Goal: Task Accomplishment & Management: Manage account settings

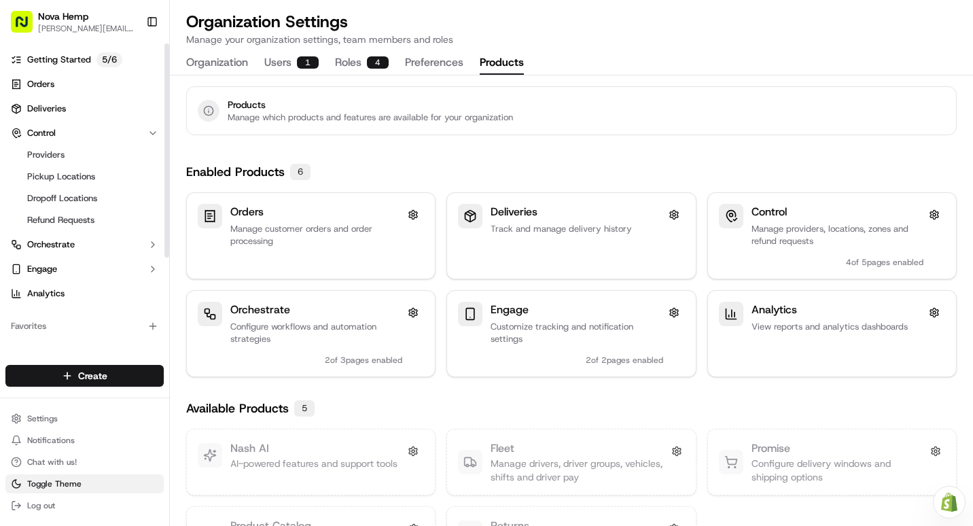
scroll to position [63, 0]
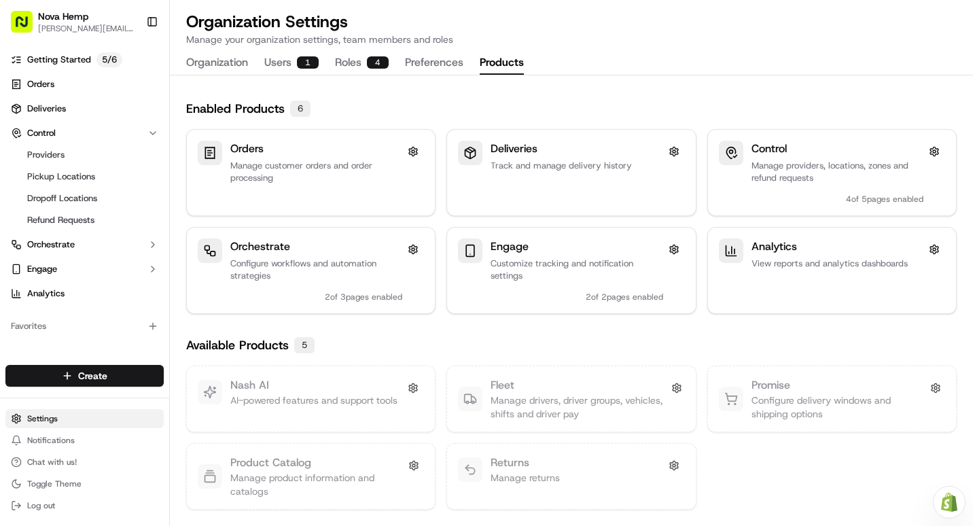
click at [54, 415] on html "Nova Hemp [PERSON_NAME][EMAIL_ADDRESS][DOMAIN_NAME] Toggle Sidebar Getting Star…" at bounding box center [486, 263] width 973 height 526
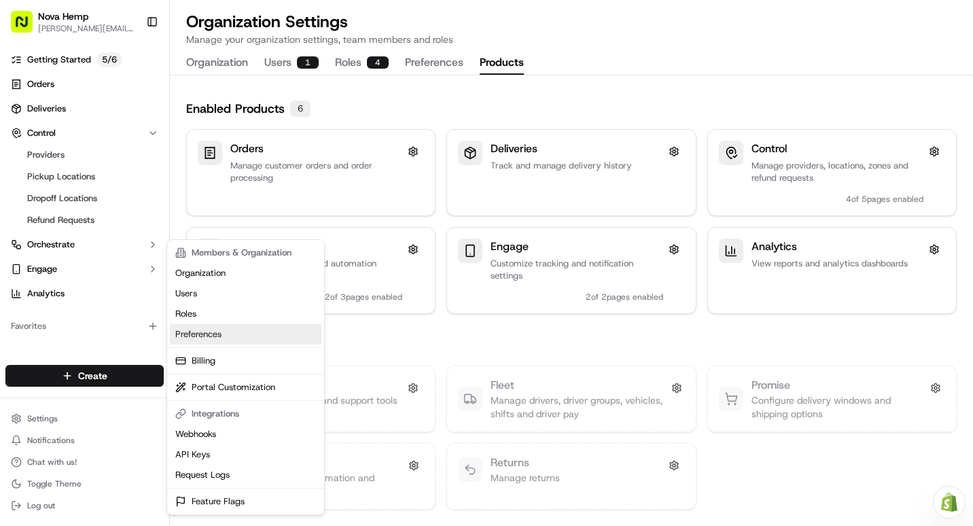
click at [215, 333] on link "Preferences" at bounding box center [246, 334] width 152 height 20
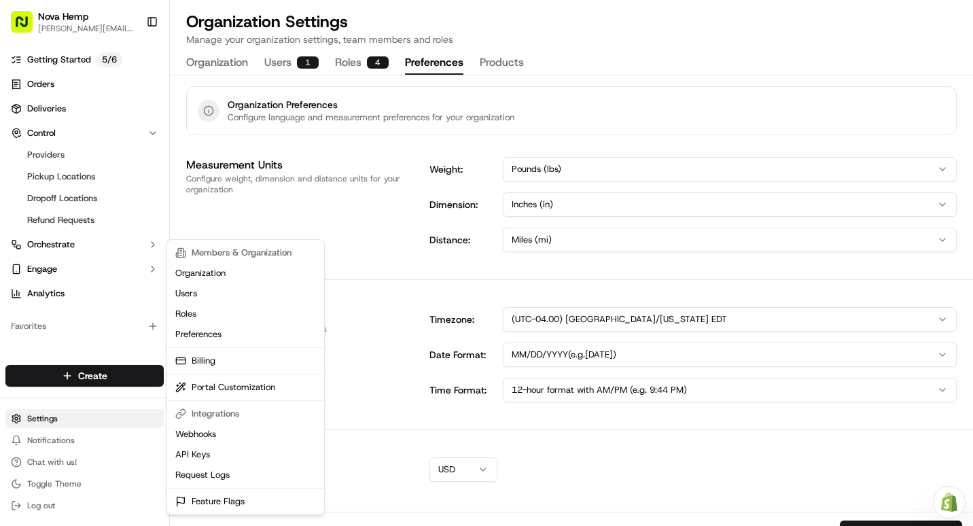
click at [48, 413] on html "Nova Hemp travis@nova-cbd.com Toggle Sidebar Getting Started 5 / 6 Orders Deliv…" at bounding box center [486, 263] width 973 height 526
click at [211, 366] on link "Billing" at bounding box center [246, 361] width 152 height 20
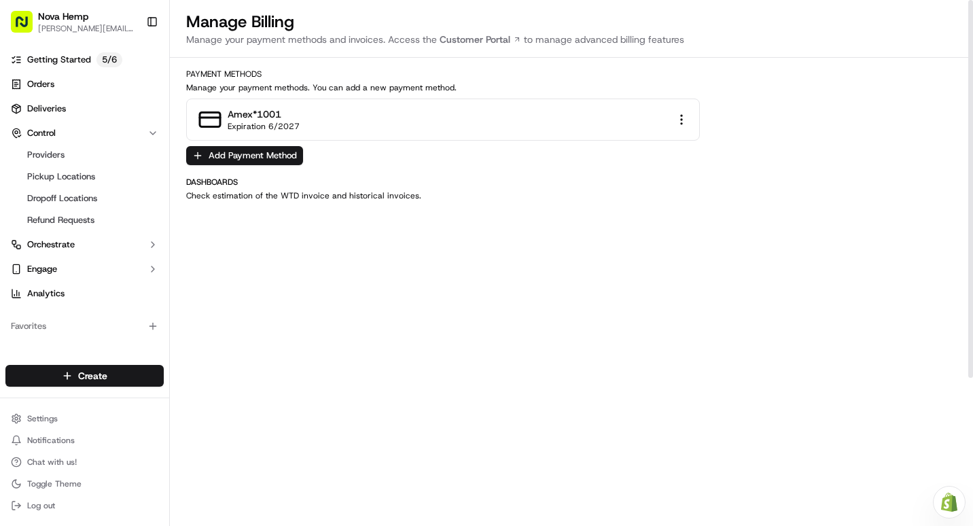
click at [686, 115] on html "Nova Hemp travis@nova-cbd.com Toggle Sidebar Getting Started 5 / 6 Orders Deliv…" at bounding box center [486, 263] width 973 height 526
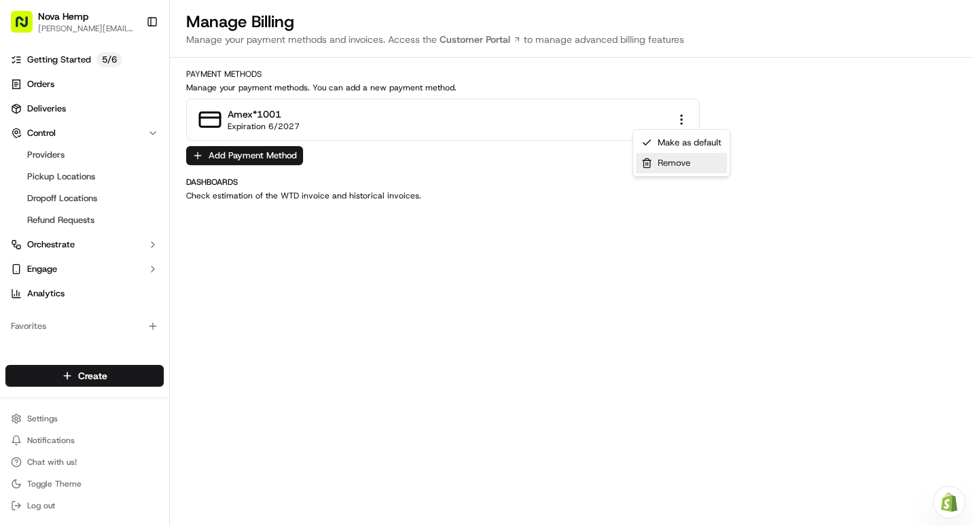
click at [678, 164] on div "Remove" at bounding box center [681, 163] width 91 height 20
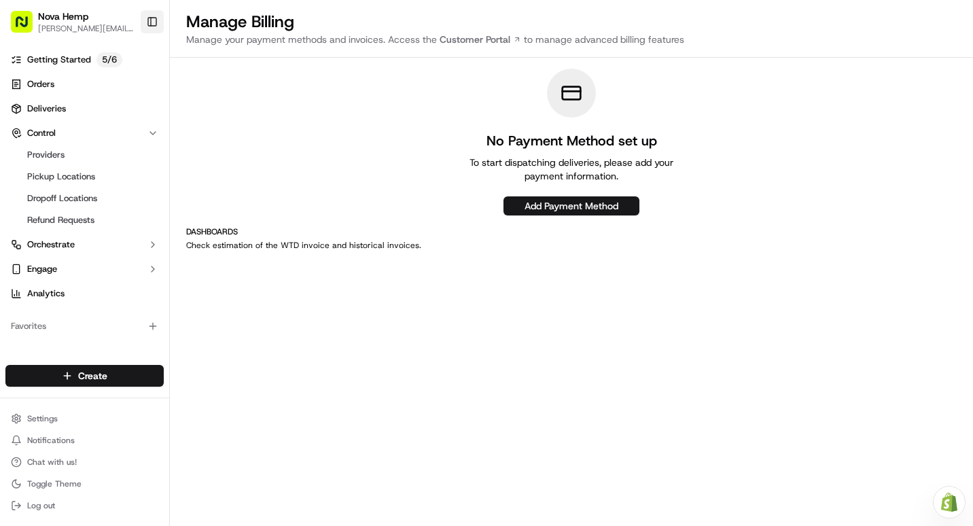
click at [149, 24] on button "Toggle Sidebar" at bounding box center [152, 21] width 23 height 23
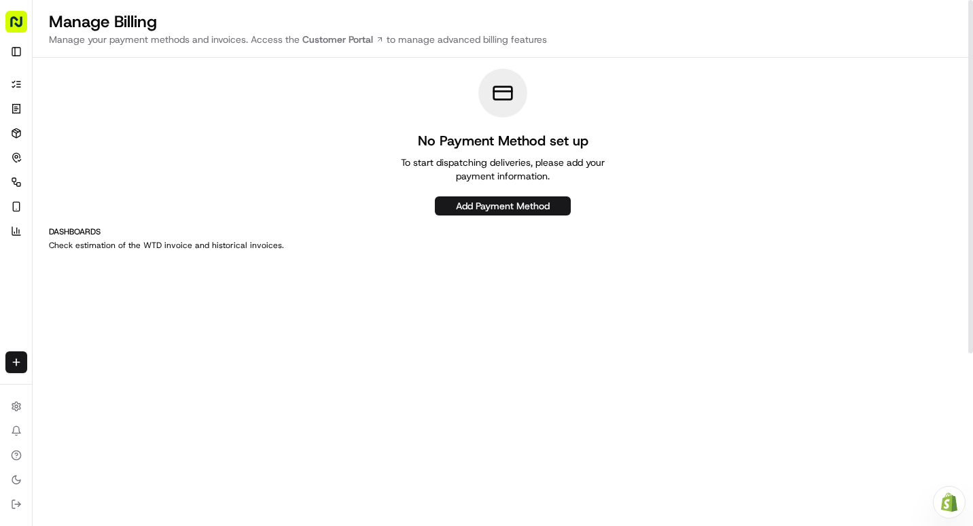
click at [24, 22] on rect "button" at bounding box center [16, 22] width 22 height 22
click at [14, 413] on html "Nova Hemp travis@nova-cbd.com Toggle Sidebar Getting Started 5 / 6 Orders Deliv…" at bounding box center [486, 263] width 973 height 526
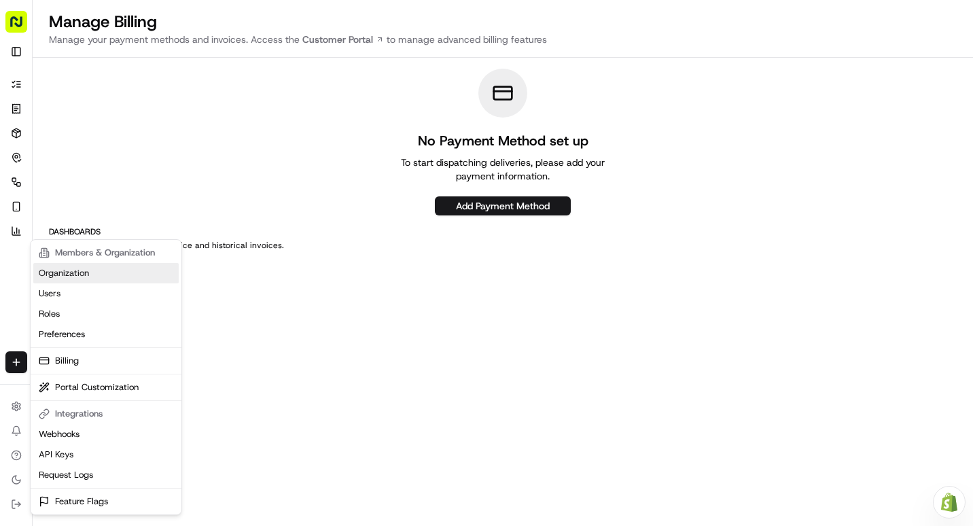
click at [79, 273] on link "Organization" at bounding box center [105, 273] width 145 height 20
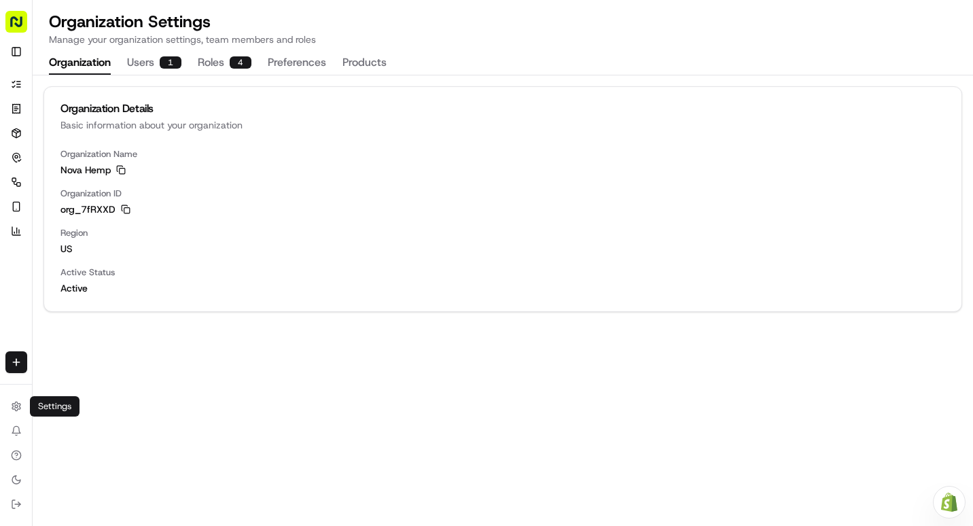
click at [312, 62] on button "Preferences" at bounding box center [297, 63] width 58 height 23
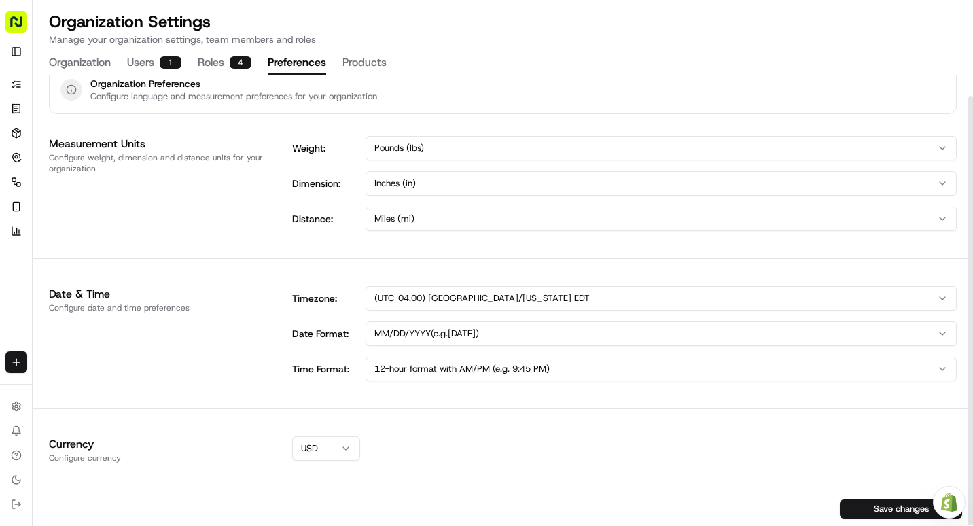
scroll to position [22, 0]
click at [358, 66] on button "Products" at bounding box center [364, 63] width 44 height 23
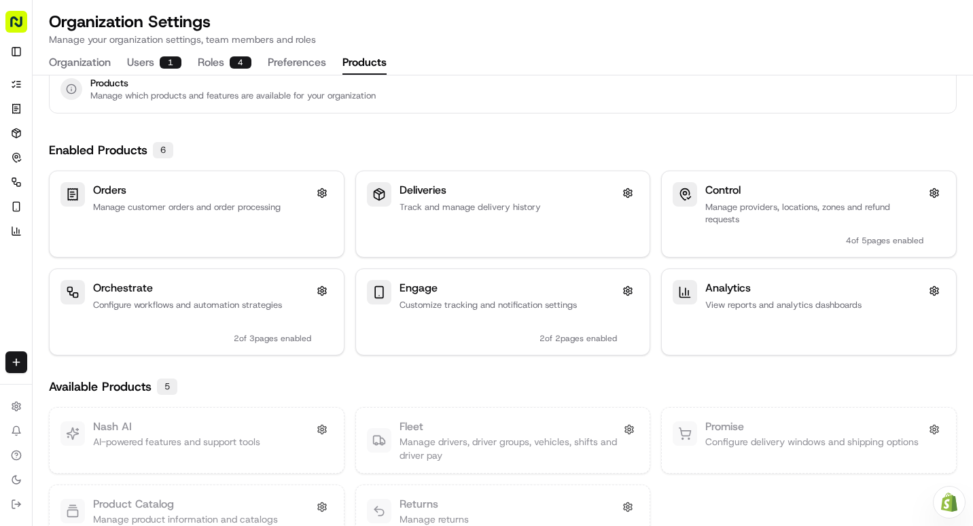
click at [168, 150] on div "6" at bounding box center [163, 150] width 20 height 16
click at [167, 155] on div "6" at bounding box center [163, 150] width 20 height 16
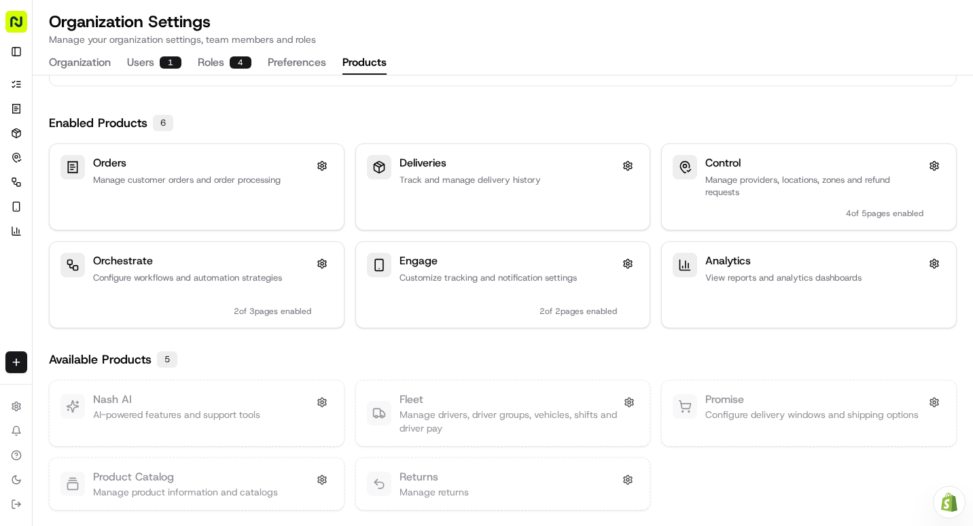
scroll to position [50, 0]
click at [758, 408] on p "Configure delivery windows and shipping options" at bounding box center [811, 414] width 213 height 14
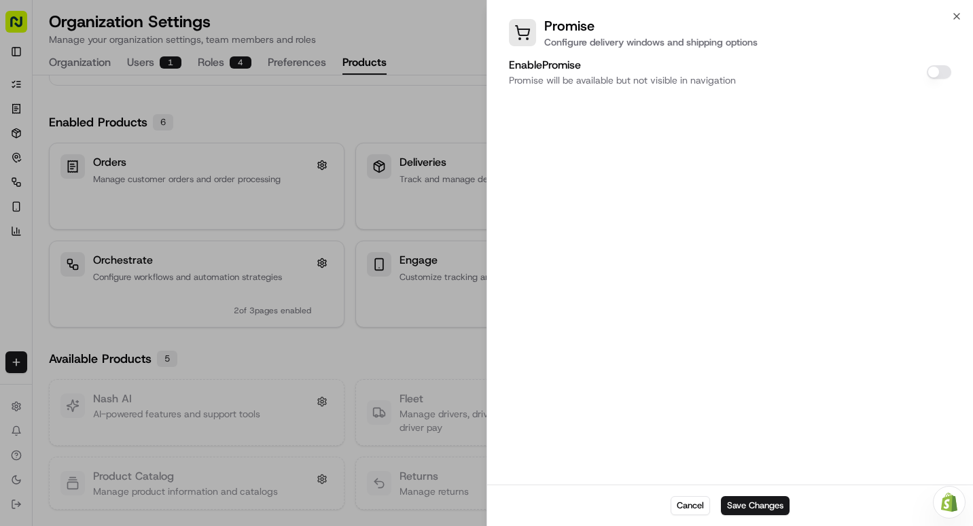
click at [441, 33] on div at bounding box center [486, 263] width 973 height 526
